Goal: Task Accomplishment & Management: Use online tool/utility

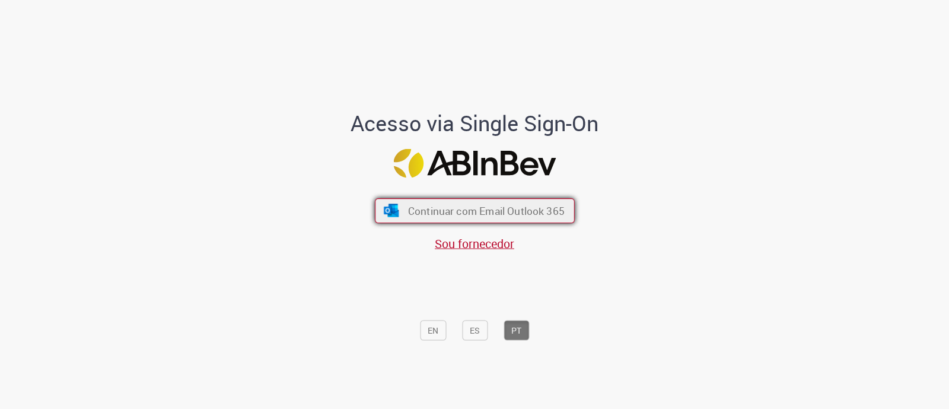
click at [485, 214] on span "Continuar com Email Outlook 365" at bounding box center [485, 211] width 157 height 14
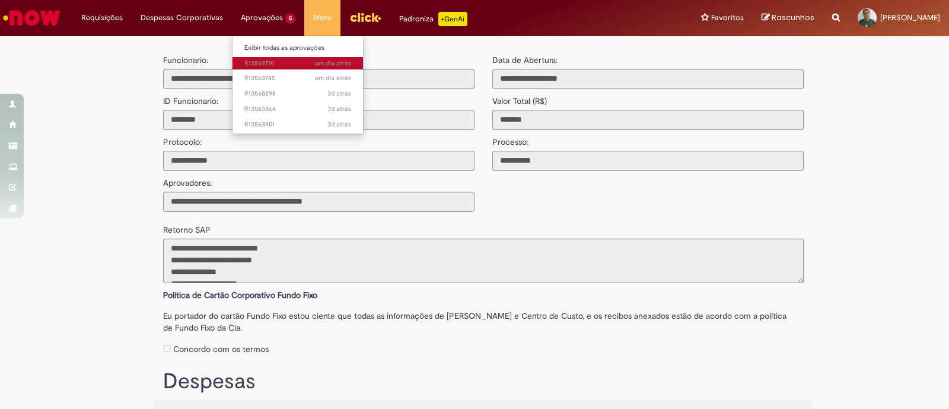
click at [278, 61] on span "um dia atrás um dia atrás R13569791" at bounding box center [297, 63] width 107 height 9
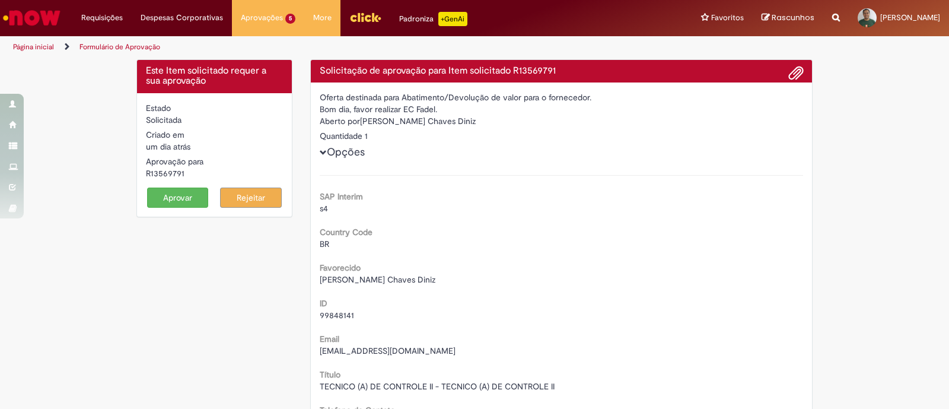
click at [179, 183] on form "Estado Solicitada Criado em um dia atrás um dia atrás Aprovação para R13569791 …" at bounding box center [214, 155] width 137 height 106
click at [179, 191] on button "Aprovar" at bounding box center [178, 197] width 62 height 20
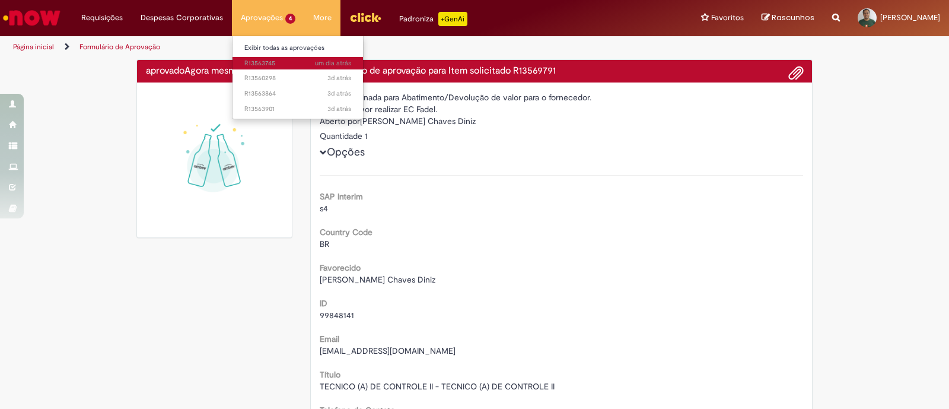
click at [272, 59] on span "um dia atrás um dia atrás R13563745" at bounding box center [297, 63] width 107 height 9
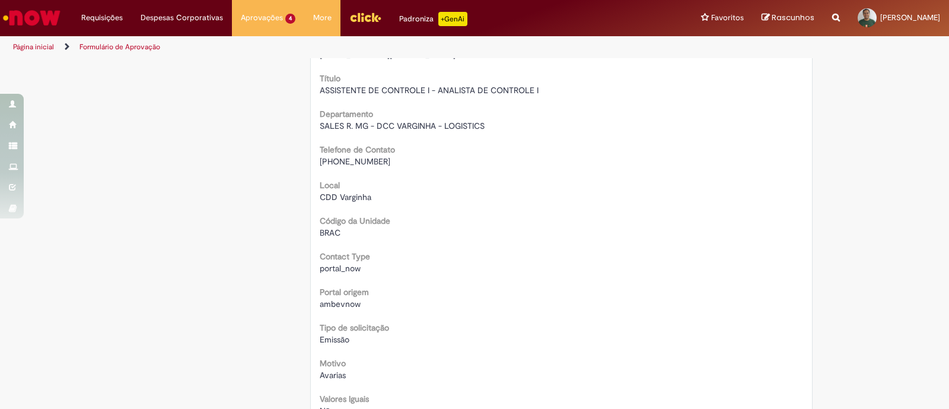
scroll to position [74, 0]
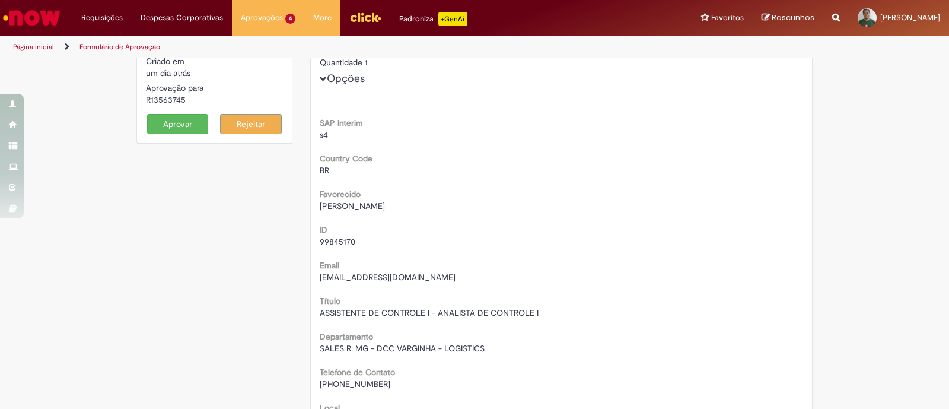
click at [186, 125] on button "Aprovar" at bounding box center [178, 124] width 62 height 20
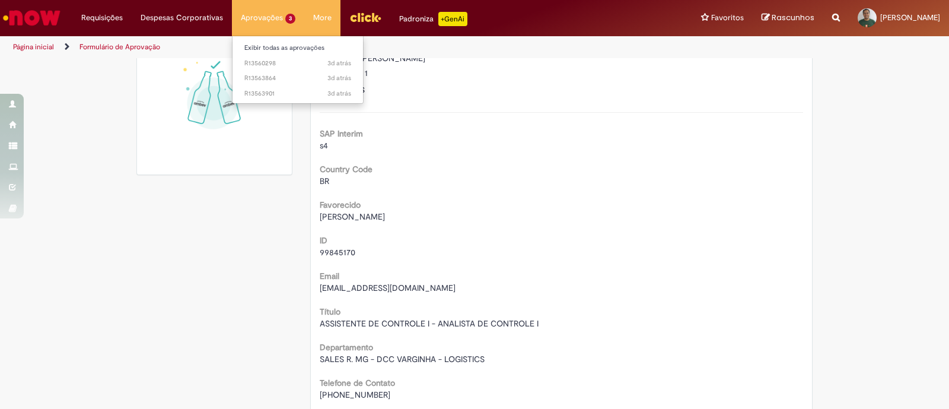
click at [270, 56] on li "3d atrás 3 dias atrás R13560298" at bounding box center [297, 62] width 130 height 15
click at [274, 66] on span "3d atrás 3 dias atrás R13560298" at bounding box center [297, 63] width 107 height 9
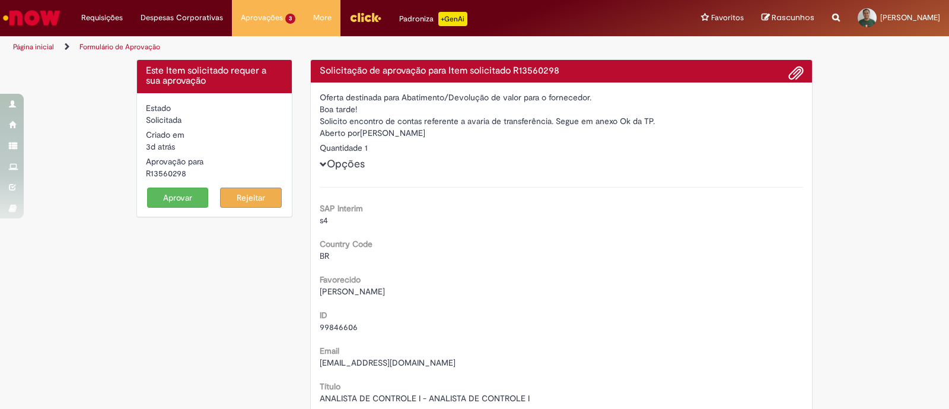
click at [161, 200] on button "Aprovar" at bounding box center [178, 197] width 62 height 20
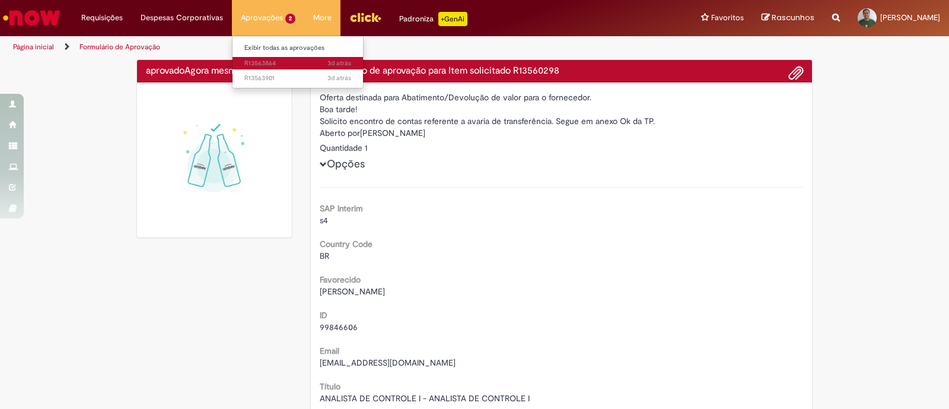
click at [281, 62] on span "3d atrás 3 dias atrás R13563864" at bounding box center [297, 63] width 107 height 9
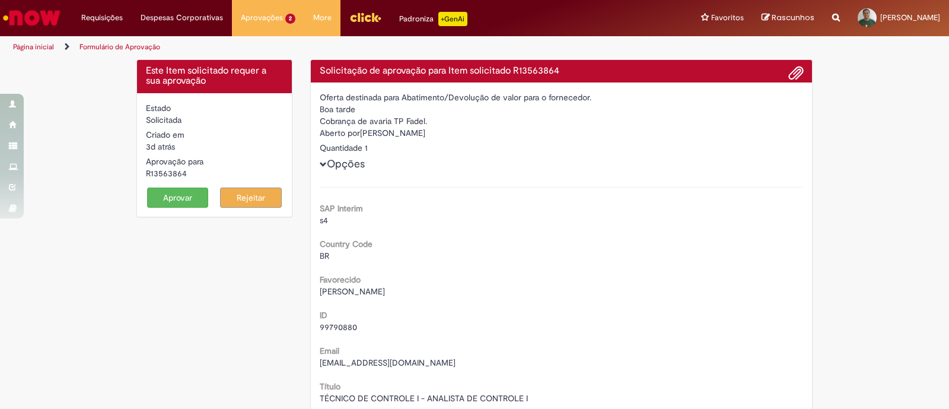
click at [178, 194] on button "Aprovar" at bounding box center [178, 197] width 62 height 20
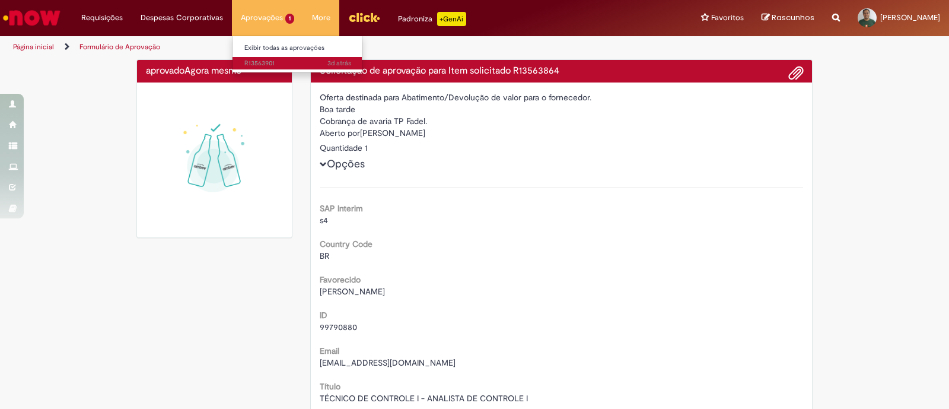
click at [273, 59] on span "3d atrás 3 dias atrás R13563901" at bounding box center [297, 63] width 107 height 9
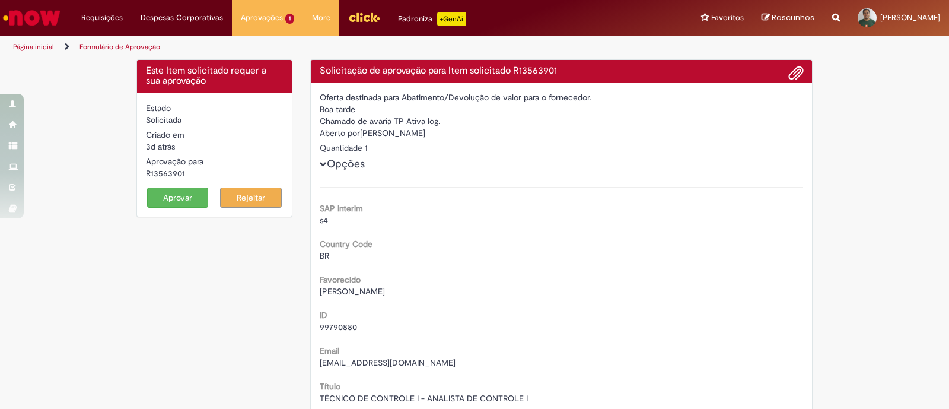
click at [176, 194] on button "Aprovar" at bounding box center [178, 197] width 62 height 20
